Goal: Information Seeking & Learning: Learn about a topic

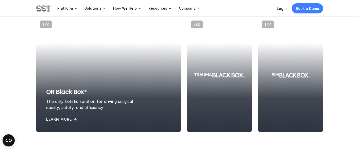
scroll to position [573, 0]
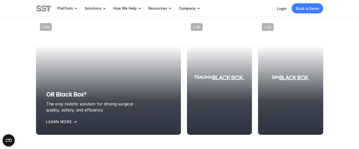
click at [62, 118] on div "OR Black Box® The only holistic solution for driving surgical quality, safety, …" at bounding box center [108, 107] width 125 height 35
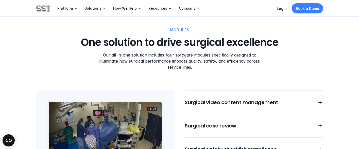
scroll to position [414, 0]
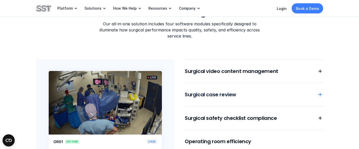
click at [246, 94] on div "Surgical video content management Surgical case review Surgical safety checklis…" at bounding box center [254, 120] width 139 height 122
click at [251, 93] on div "Surgical video content management Surgical case review Surgical safety checklis…" at bounding box center [254, 120] width 139 height 122
click at [210, 93] on div "Surgical video content management Surgical case review Surgical safety checklis…" at bounding box center [254, 120] width 139 height 122
click at [239, 115] on h6 "Surgical safety checklist compliance" at bounding box center [248, 118] width 126 height 7
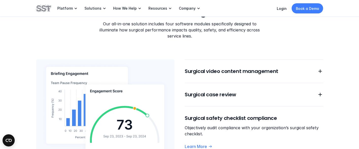
click at [239, 115] on h6 "Surgical safety checklist compliance" at bounding box center [254, 118] width 139 height 7
click at [226, 91] on h6 "Surgical case review" at bounding box center [248, 94] width 126 height 7
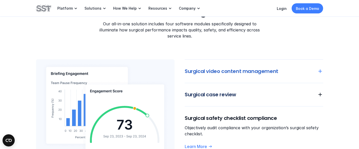
click at [252, 68] on h6 "Surgical video content management" at bounding box center [248, 71] width 126 height 7
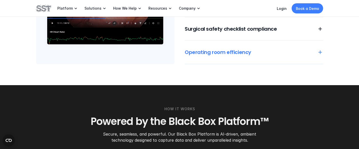
scroll to position [532, 0]
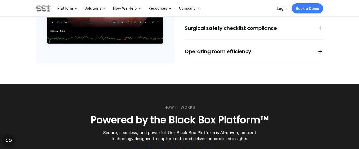
click at [258, 50] on div "Surgical video content management [PERSON_NAME] manage captured surgical video …" at bounding box center [254, 3] width 139 height 122
click at [238, 48] on h6 "Operating room efficiency" at bounding box center [248, 51] width 126 height 7
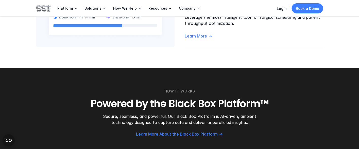
scroll to position [553, 0]
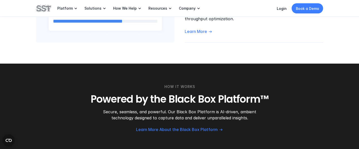
click at [198, 86] on div "HOW IT WORKS Powered by the Black Box Platform™ Secure, seamless, and powerful.…" at bounding box center [179, 102] width 287 height 37
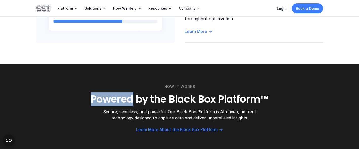
click at [198, 86] on div "HOW IT WORKS Powered by the Black Box Platform™ Secure, seamless, and powerful.…" at bounding box center [179, 102] width 287 height 37
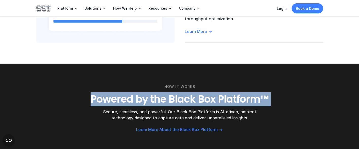
click at [198, 86] on div "HOW IT WORKS Powered by the Black Box Platform™ Secure, seamless, and powerful.…" at bounding box center [179, 102] width 287 height 37
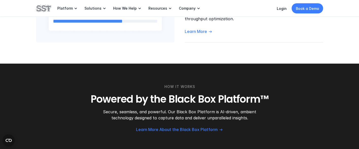
click at [203, 97] on h3 "Powered by the Black Box Platform™" at bounding box center [179, 99] width 287 height 13
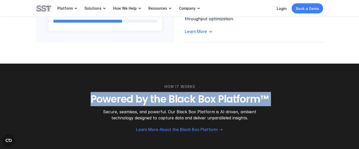
click at [203, 97] on h3 "Powered by the Black Box Platform™" at bounding box center [179, 99] width 287 height 13
click at [222, 97] on h3 "Powered by the Black Box Platform™" at bounding box center [179, 99] width 287 height 13
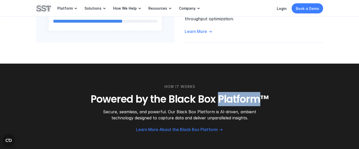
click at [222, 97] on h3 "Powered by the Black Box Platform™" at bounding box center [179, 99] width 287 height 13
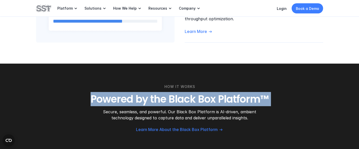
click at [222, 97] on h3 "Powered by the Black Box Platform™" at bounding box center [179, 99] width 287 height 13
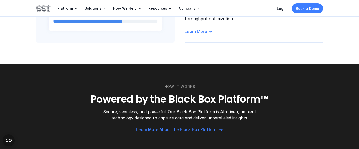
click at [242, 97] on h3 "Powered by the Black Box Platform™" at bounding box center [179, 99] width 287 height 13
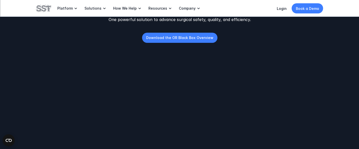
scroll to position [0, 0]
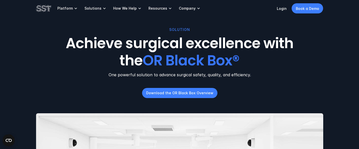
click at [210, 64] on span "OR Black Box®" at bounding box center [191, 61] width 97 height 20
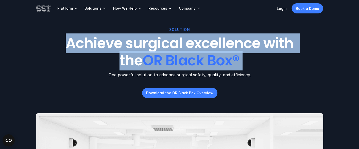
click at [210, 64] on span "OR Black Box®" at bounding box center [191, 61] width 97 height 20
click at [226, 65] on span "OR Black Box®" at bounding box center [191, 61] width 97 height 20
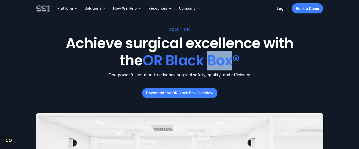
click at [226, 65] on span "OR Black Box®" at bounding box center [191, 61] width 97 height 20
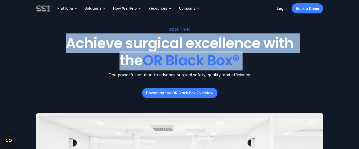
click at [226, 65] on span "OR Black Box®" at bounding box center [191, 61] width 97 height 20
click at [240, 67] on span "OR Black Box®" at bounding box center [191, 61] width 97 height 20
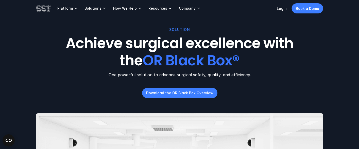
click at [221, 50] on h1 "Achieve surgical excellence with the OR Black Box®" at bounding box center [179, 52] width 247 height 34
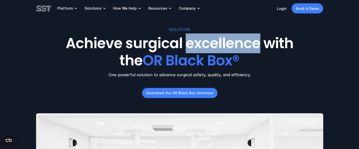
click at [221, 50] on h1 "Achieve surgical excellence with the OR Black Box®" at bounding box center [179, 52] width 247 height 34
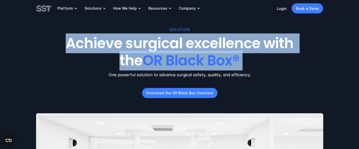
click at [221, 50] on h1 "Achieve surgical excellence with the OR Black Box®" at bounding box center [179, 52] width 247 height 34
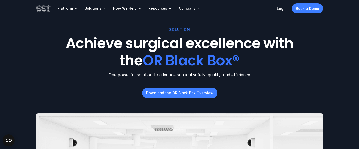
click at [221, 74] on p "One powerful solution to advance surgical safety, quality, and efficiency." at bounding box center [179, 75] width 287 height 6
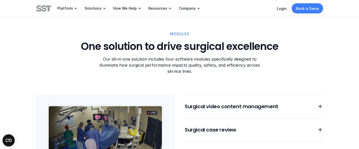
scroll to position [430, 0]
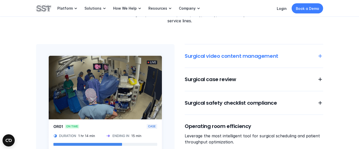
click at [237, 53] on h6 "Surgical video content management" at bounding box center [248, 56] width 126 height 7
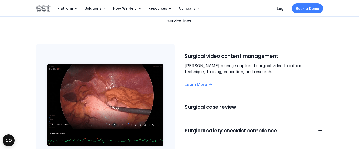
click at [237, 53] on h6 "Surgical video content management" at bounding box center [254, 56] width 139 height 7
click at [227, 104] on h6 "Surgical case review" at bounding box center [248, 107] width 126 height 7
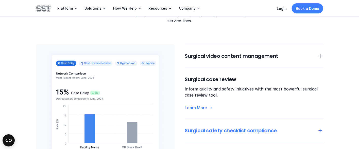
click at [228, 127] on h6 "Surgical safety checklist compliance" at bounding box center [248, 130] width 126 height 7
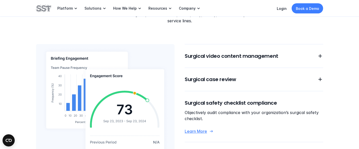
scroll to position [473, 0]
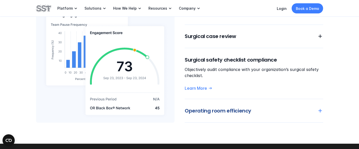
click at [236, 107] on h6 "Operating room efficiency" at bounding box center [248, 110] width 126 height 7
